Goal: Information Seeking & Learning: Learn about a topic

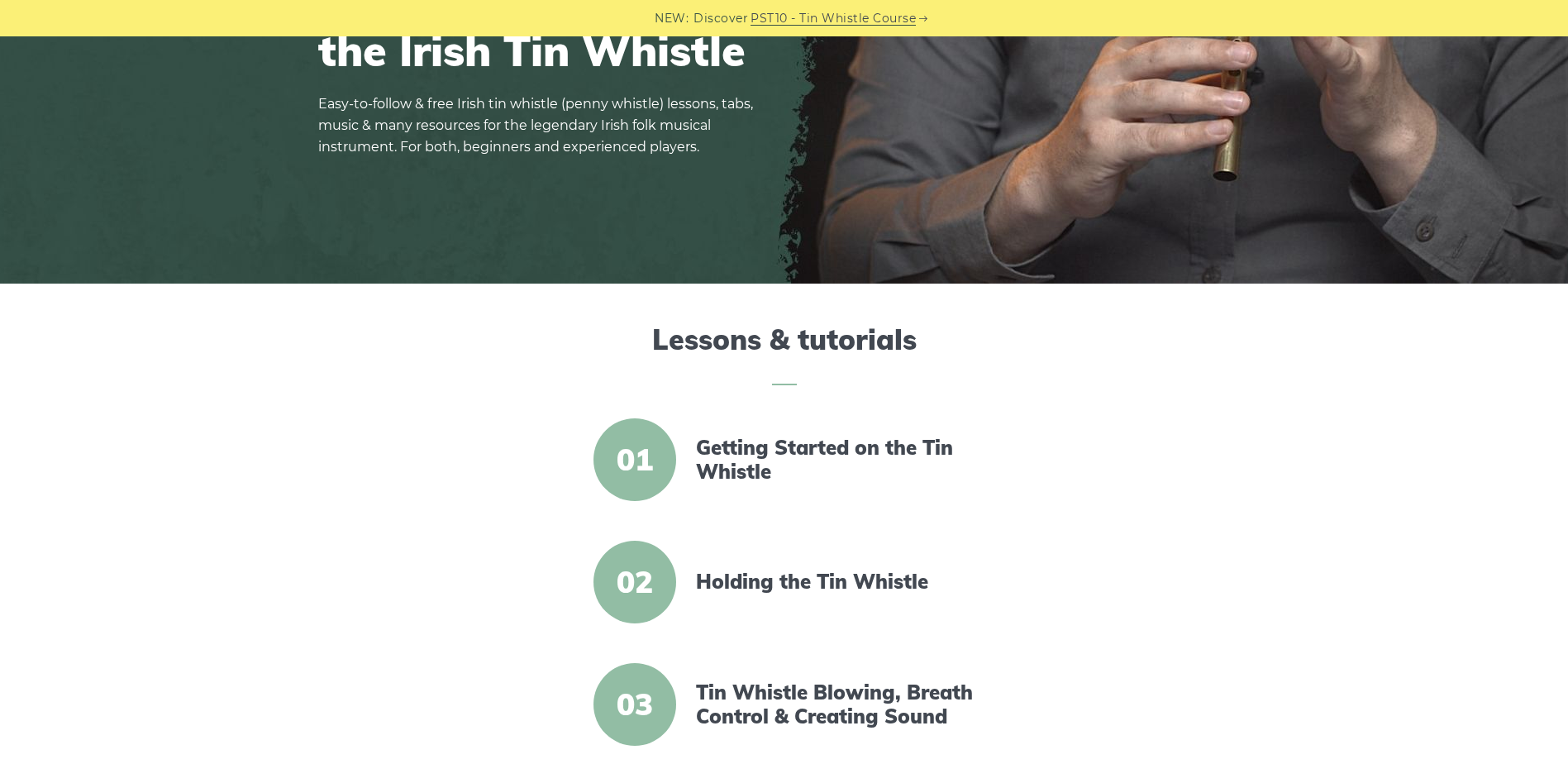
scroll to position [165, 0]
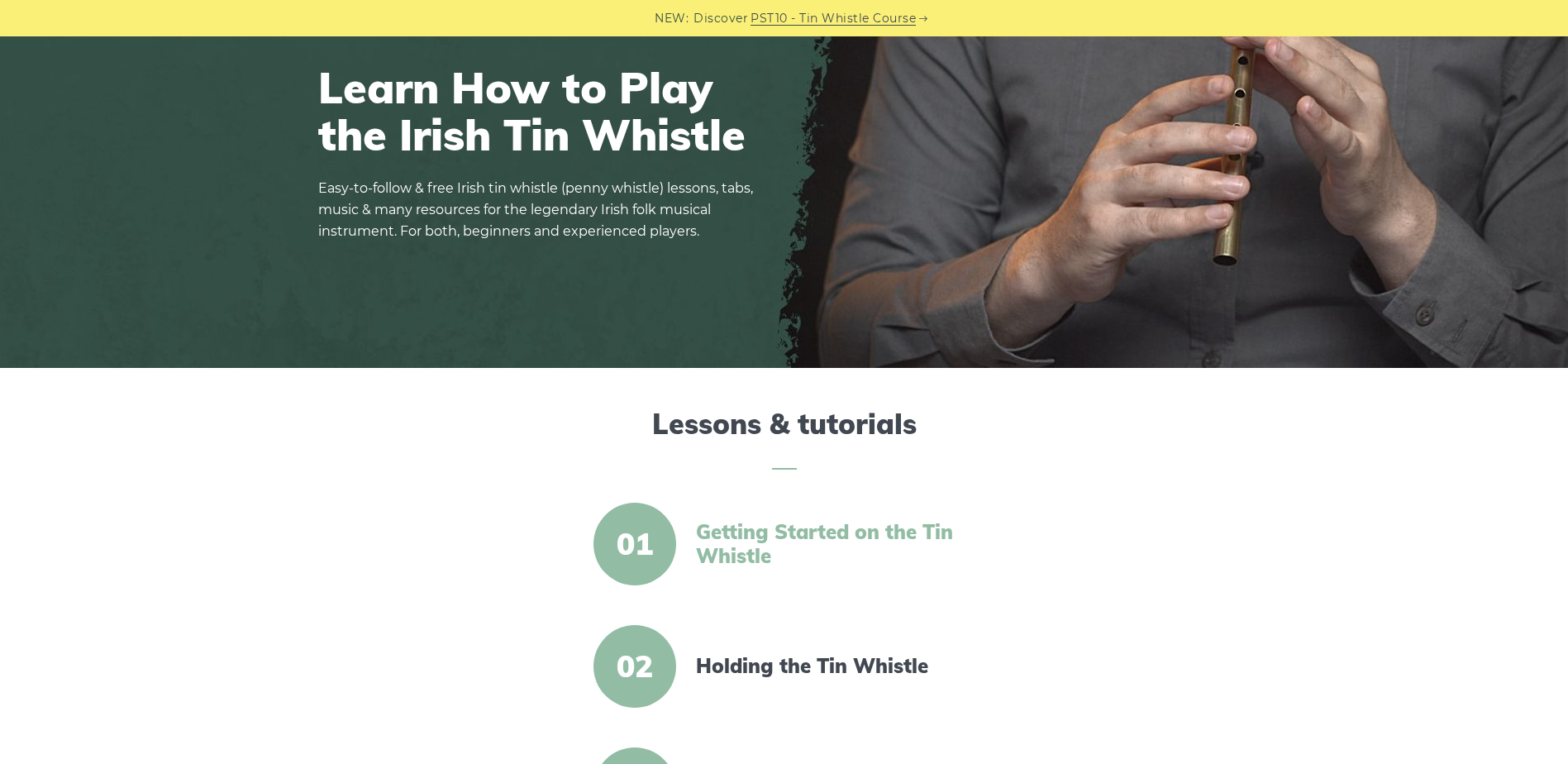
click at [792, 532] on link "Getting Started on the Tin Whistle" at bounding box center [838, 544] width 284 height 48
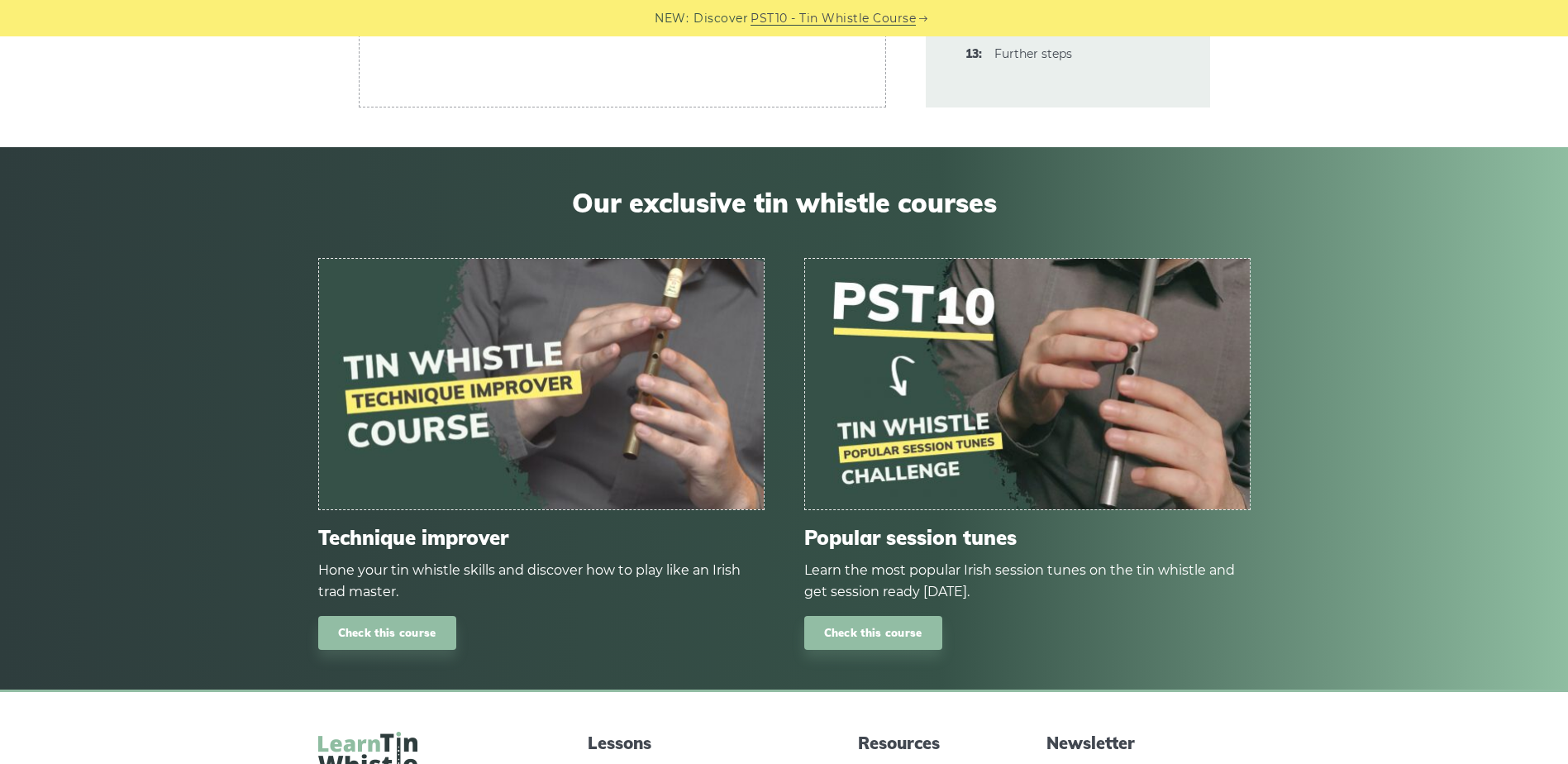
scroll to position [5207, 0]
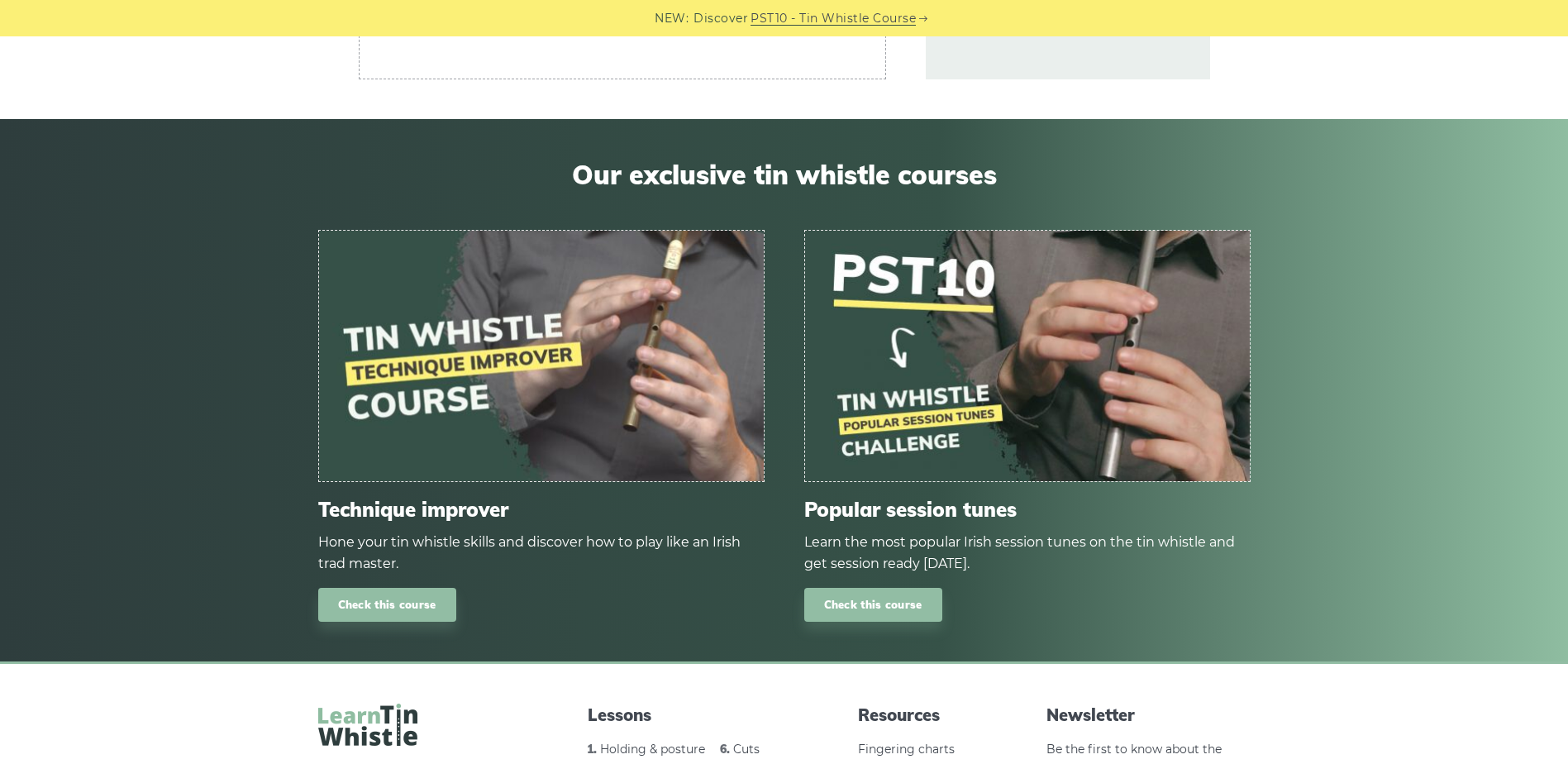
click at [986, 370] on img at bounding box center [1027, 356] width 445 height 250
click at [892, 601] on link "Check this course" at bounding box center [873, 604] width 138 height 34
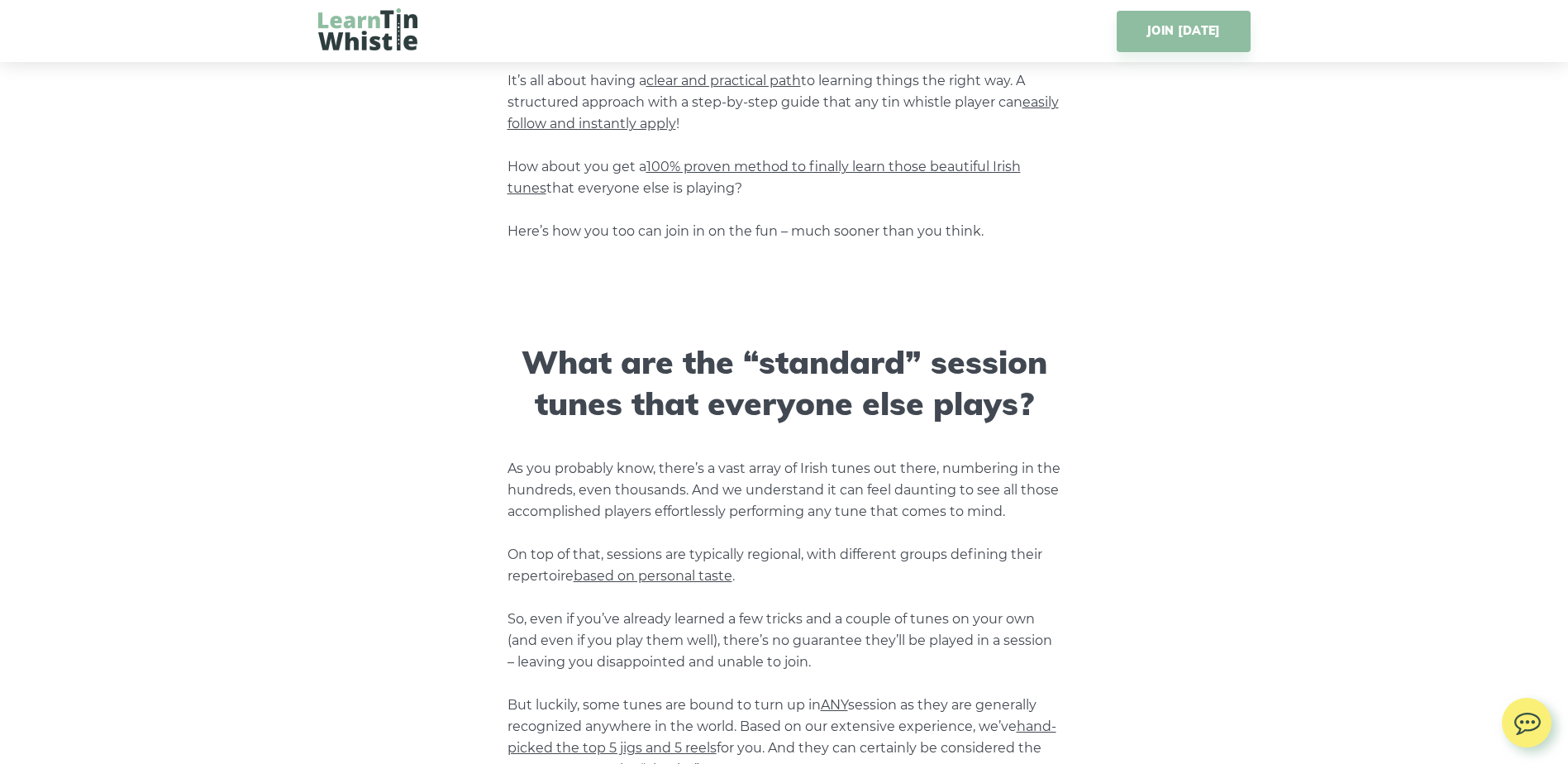
scroll to position [1157, 0]
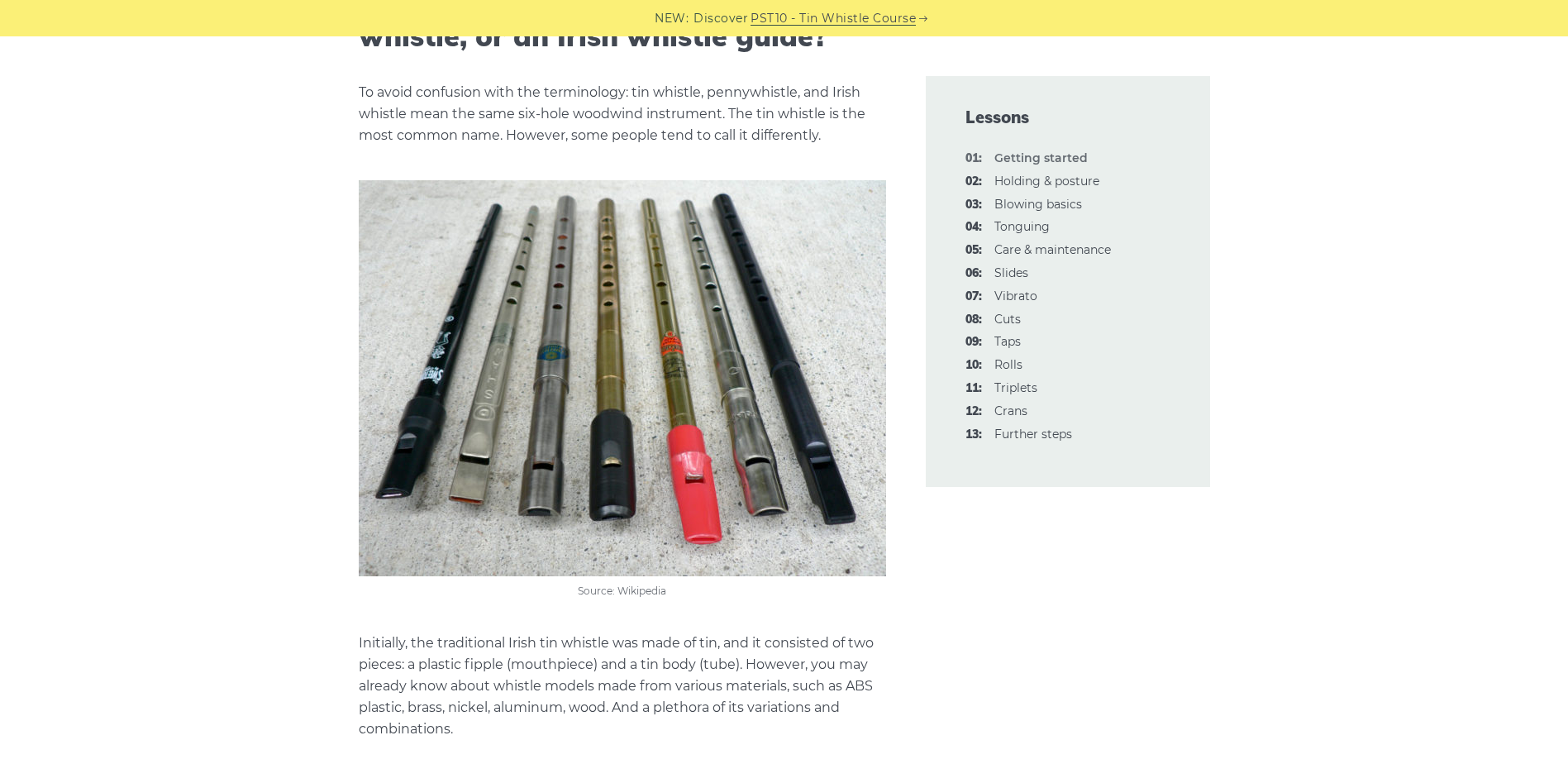
scroll to position [2841, 0]
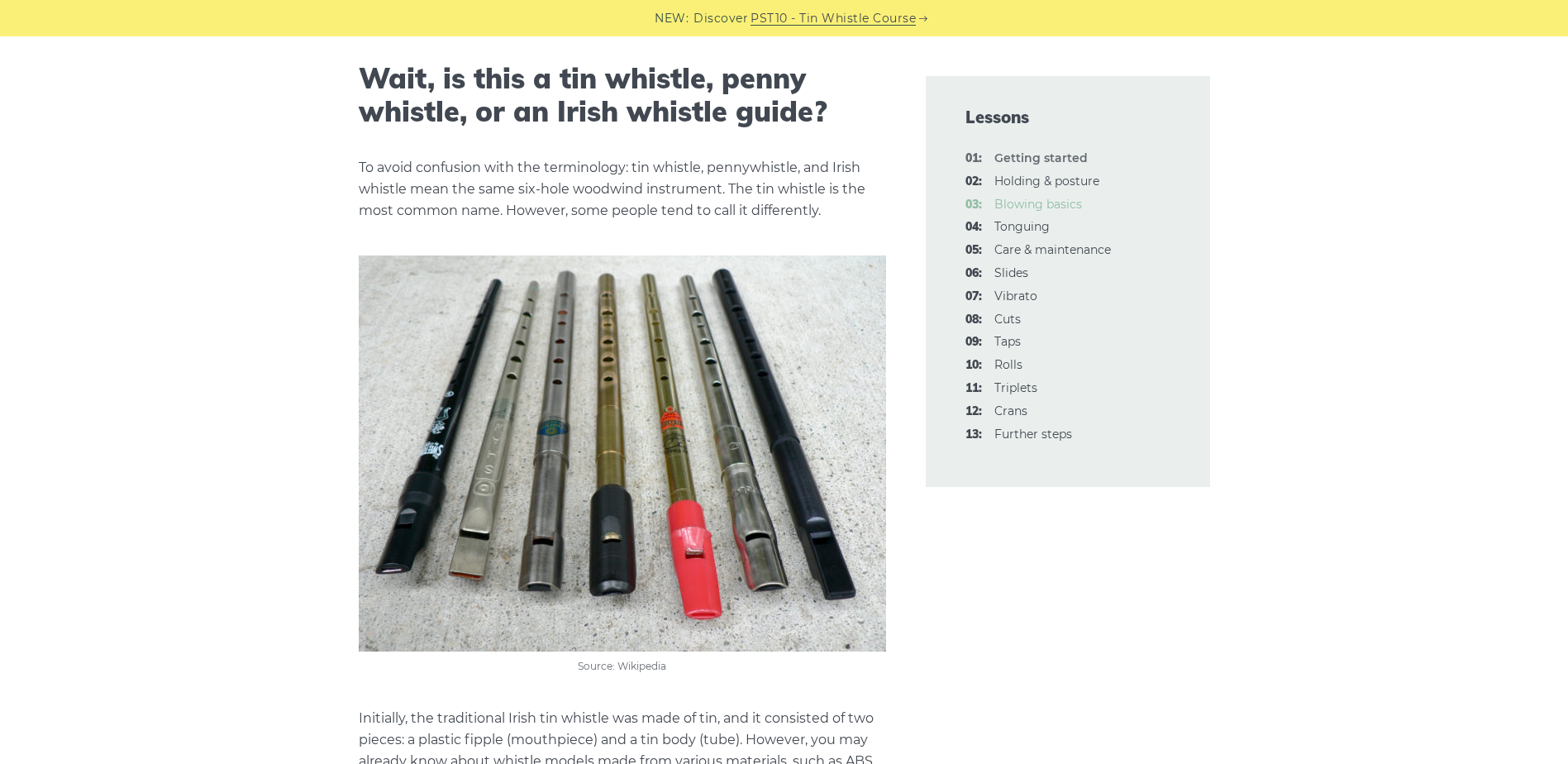
click at [1028, 201] on link "03: Blowing basics" at bounding box center [1037, 204] width 88 height 15
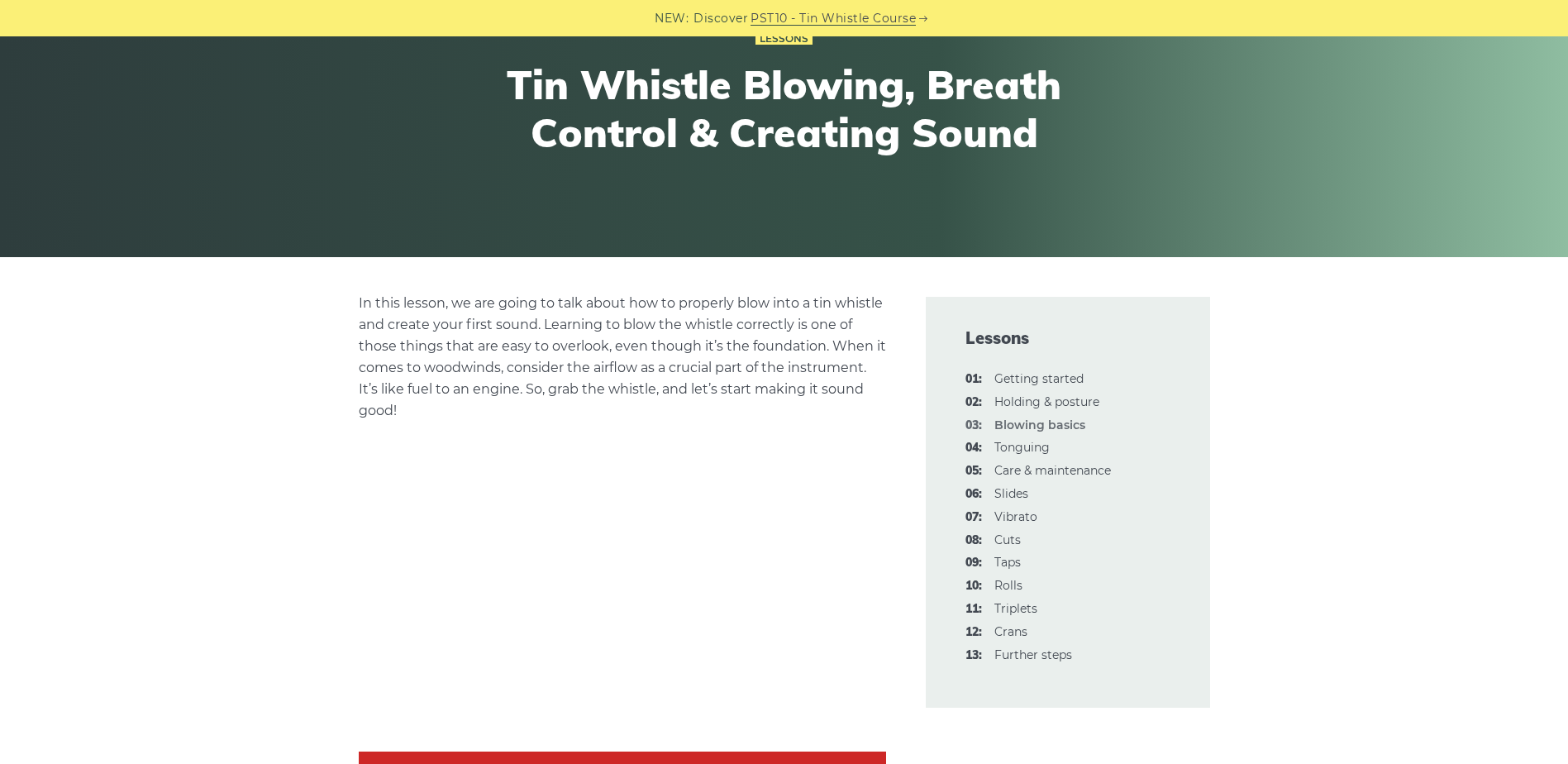
scroll to position [248, 0]
